Goal: Book appointment/travel/reservation

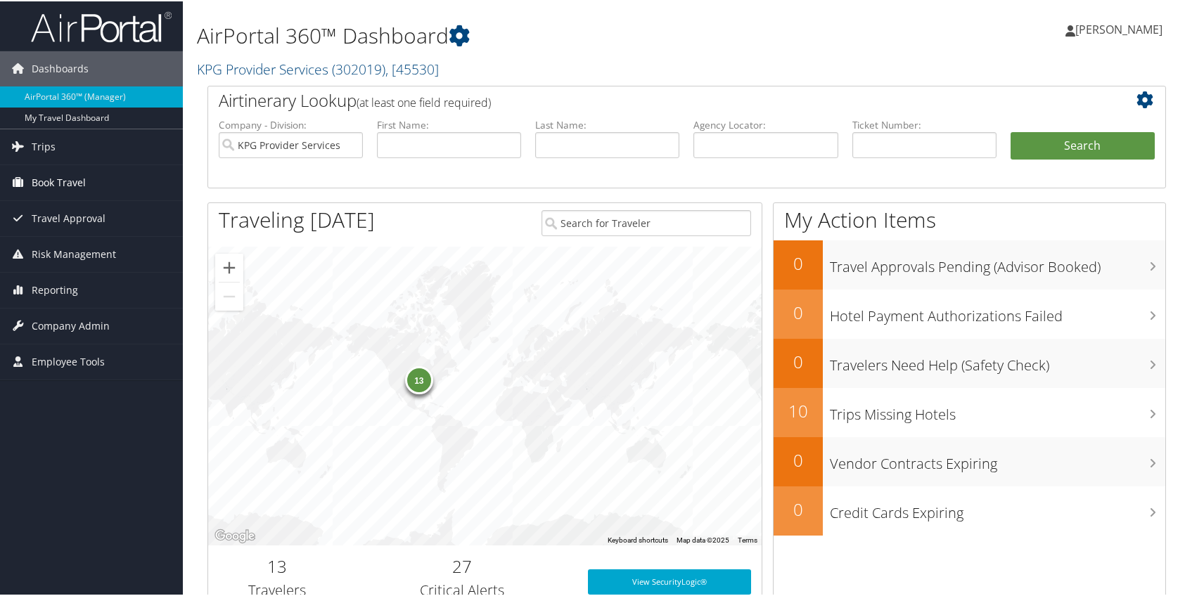
click at [120, 184] on link "Book Travel" at bounding box center [91, 181] width 183 height 35
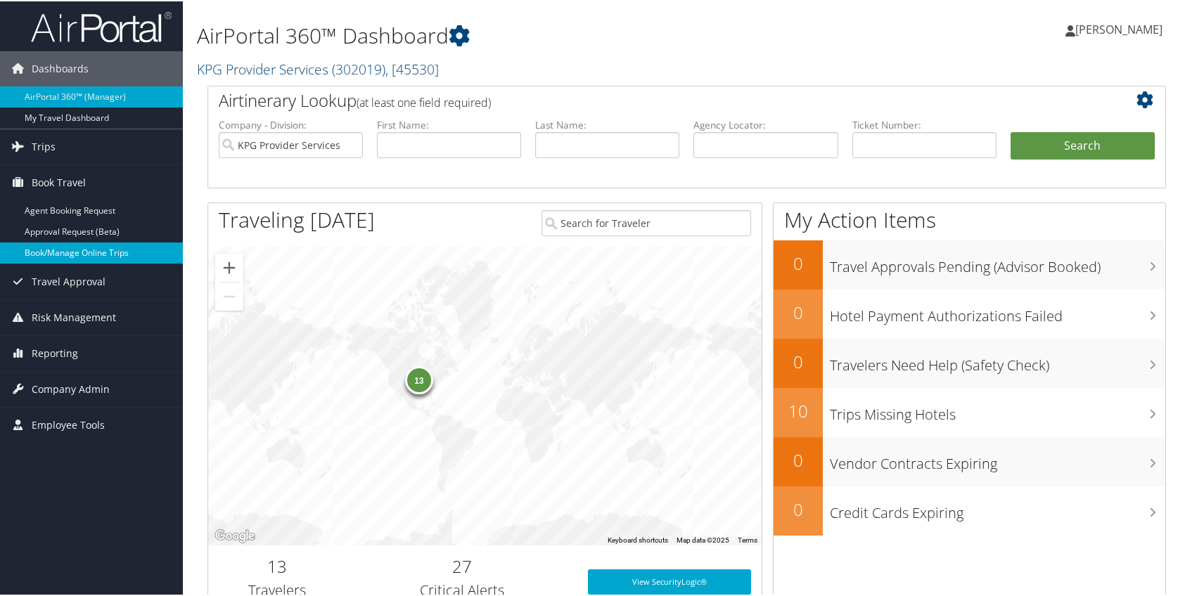
click at [83, 254] on link "Book/Manage Online Trips" at bounding box center [91, 251] width 183 height 21
